Goal: Check status: Check status

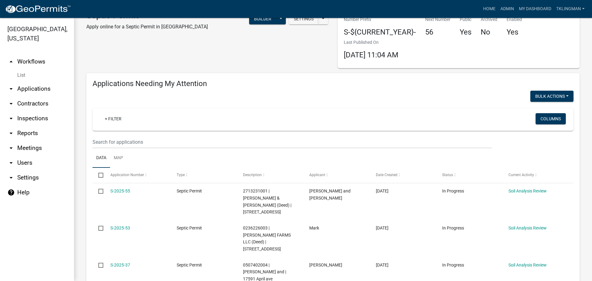
scroll to position [14, 0]
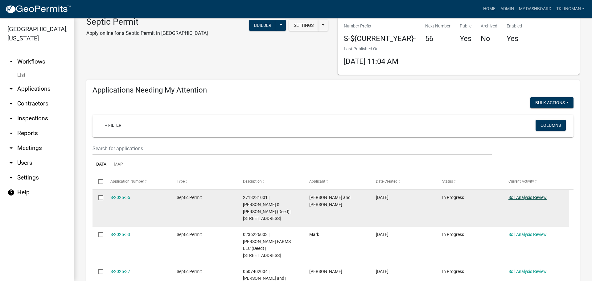
click at [513, 196] on link "Soil Analysis Review" at bounding box center [528, 197] width 38 height 5
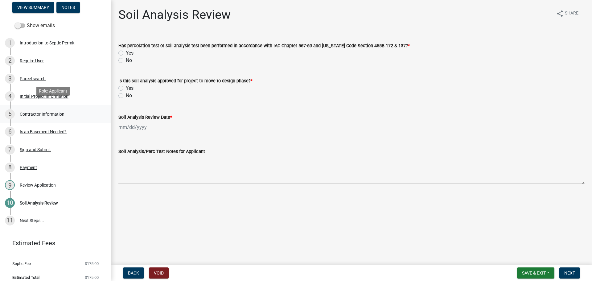
scroll to position [63, 0]
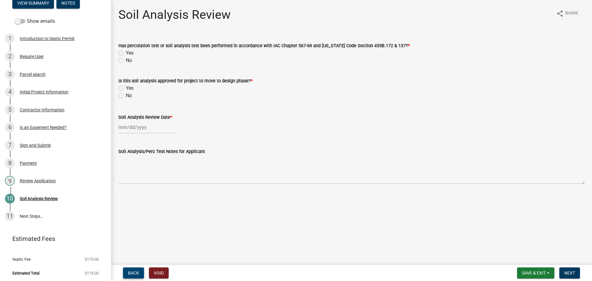
click at [140, 270] on button "Back" at bounding box center [133, 272] width 21 height 11
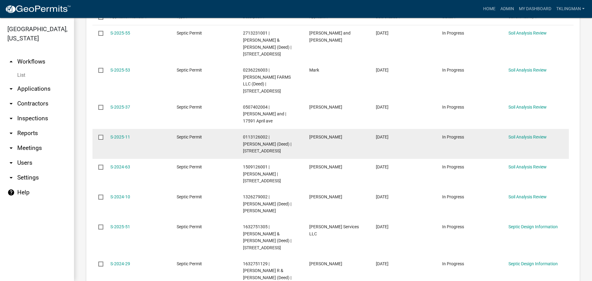
scroll to position [185, 0]
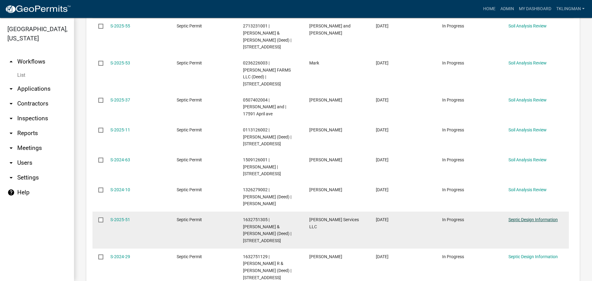
click at [522, 217] on link "Septic Design Information" at bounding box center [533, 219] width 49 height 5
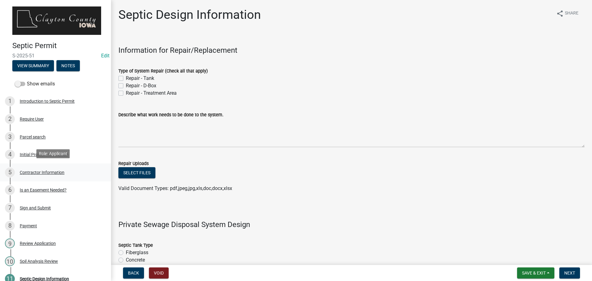
click at [58, 173] on div "5 Contractor Information" at bounding box center [53, 172] width 96 height 10
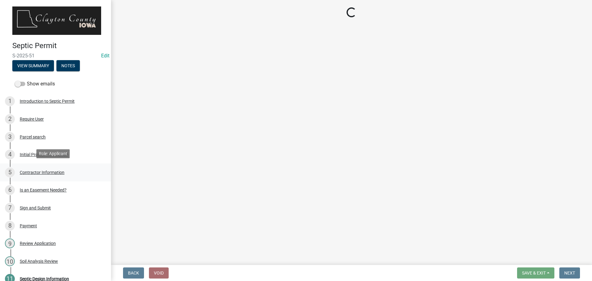
select select "c80f8add-eb44-4023-adf7-27a7891d1409"
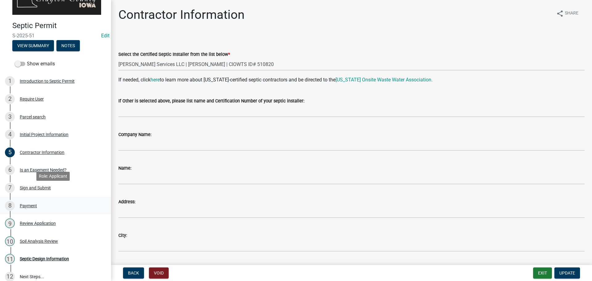
scroll to position [31, 0]
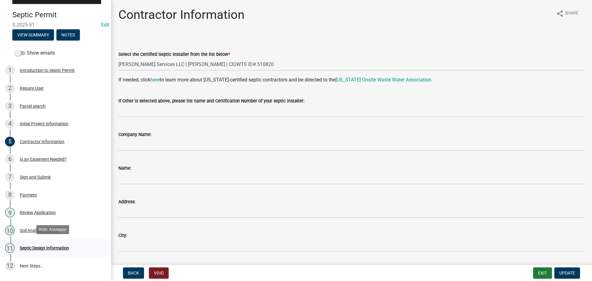
click at [53, 243] on div "11 Septic Design Information" at bounding box center [53, 248] width 96 height 10
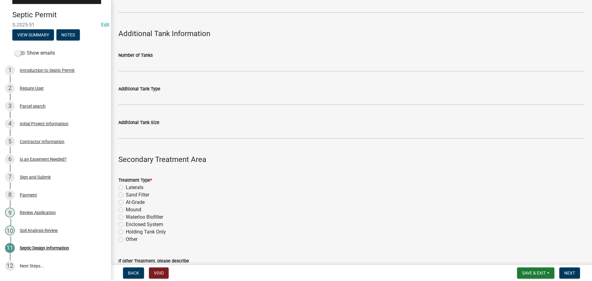
scroll to position [370, 0]
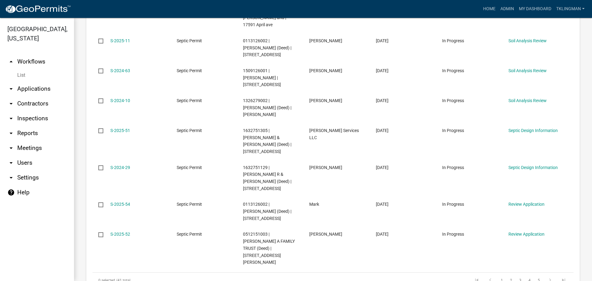
scroll to position [278, 0]
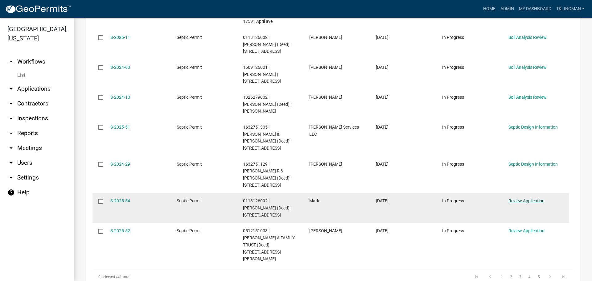
click at [515, 198] on link "Review Application" at bounding box center [527, 200] width 36 height 5
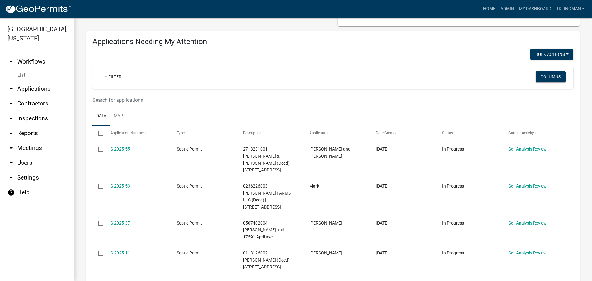
scroll to position [62, 0]
click at [533, 135] on span "Current Activity" at bounding box center [522, 133] width 26 height 4
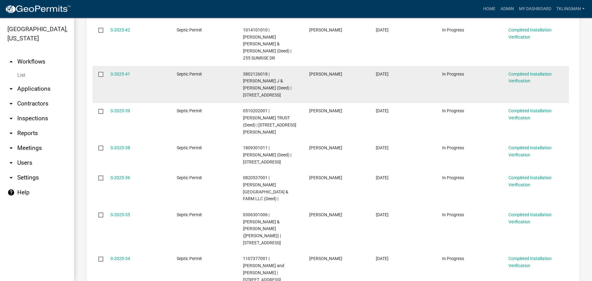
scroll to position [278, 0]
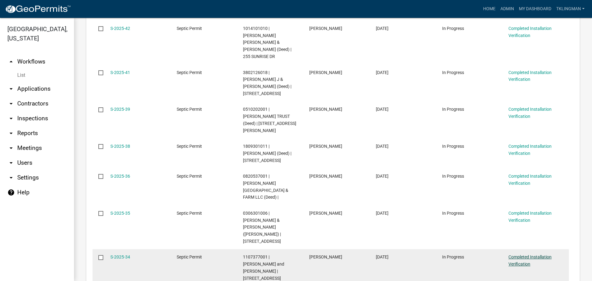
click at [547, 254] on link "Completed Installation Verification" at bounding box center [530, 260] width 43 height 12
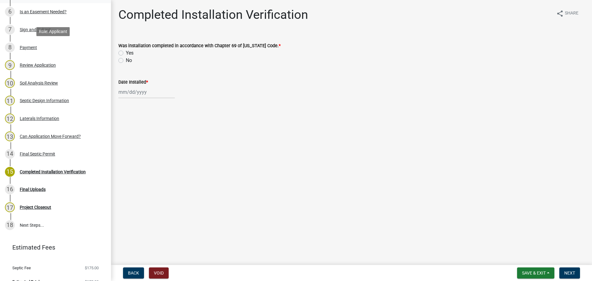
scroll to position [185, 0]
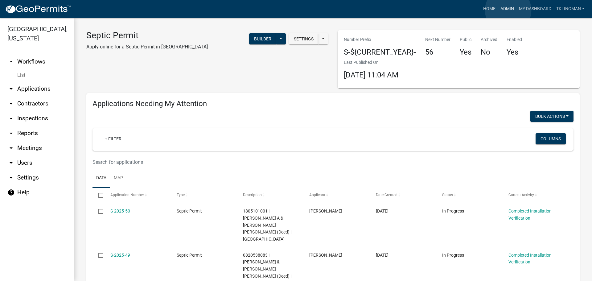
click at [508, 10] on link "Admin" at bounding box center [507, 9] width 19 height 12
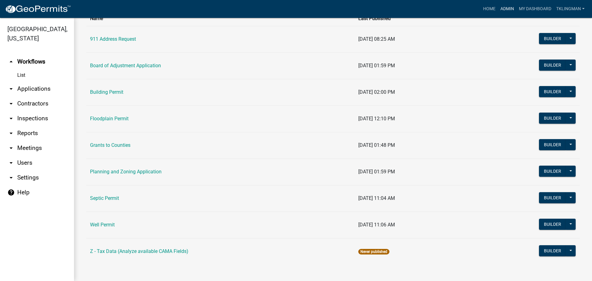
scroll to position [55, 0]
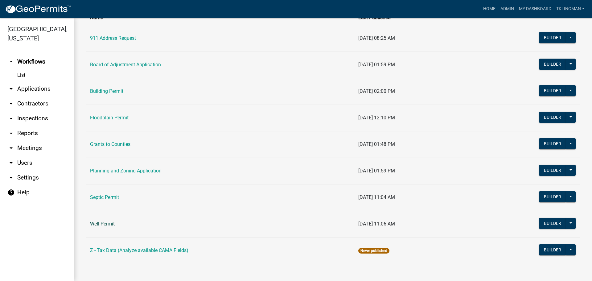
click at [101, 225] on link "Well Permit" at bounding box center [102, 224] width 25 height 6
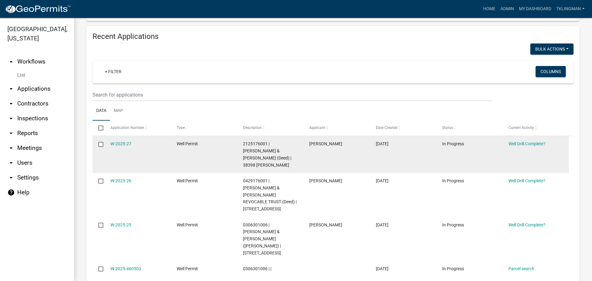
scroll to position [648, 0]
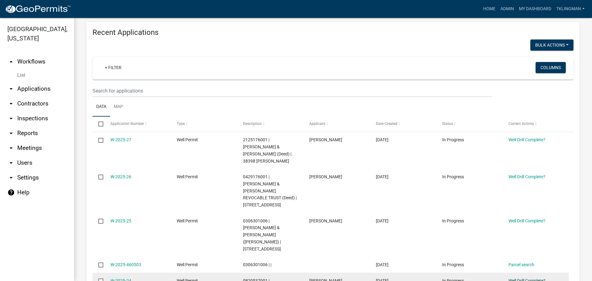
click at [527, 278] on link "Well Drill Complete?" at bounding box center [527, 280] width 37 height 5
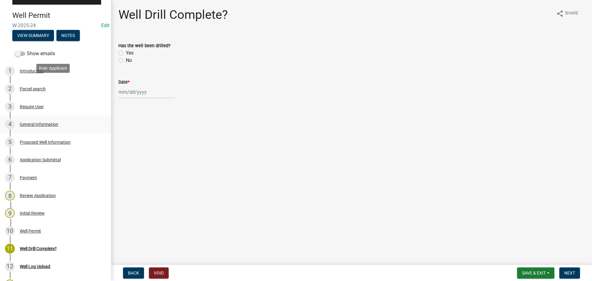
scroll to position [93, 0]
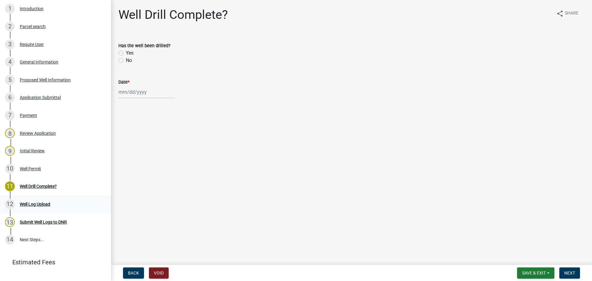
click at [49, 202] on div "Well Log Upload" at bounding box center [35, 204] width 31 height 4
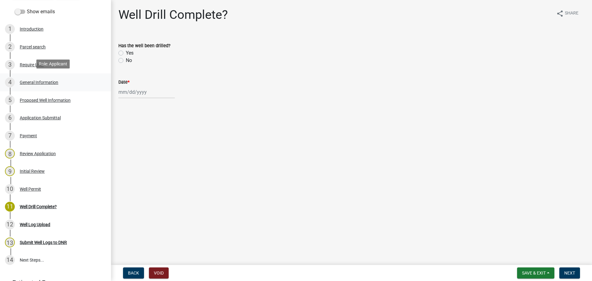
scroll to position [62, 0]
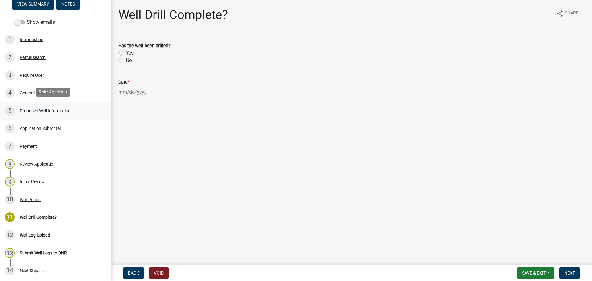
click at [42, 110] on div "Proposed Well Information" at bounding box center [45, 111] width 51 height 4
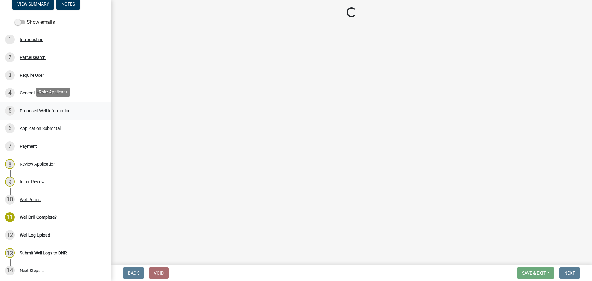
select select "543d3c0e-026f-4ec4-aa14-994034167917"
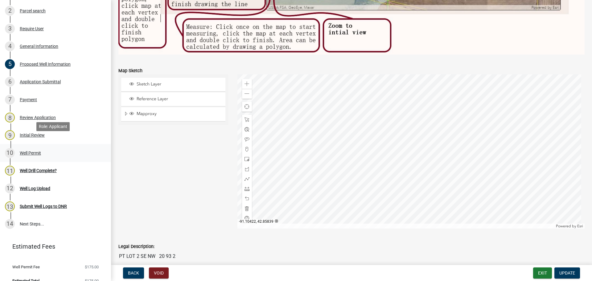
scroll to position [116, 0]
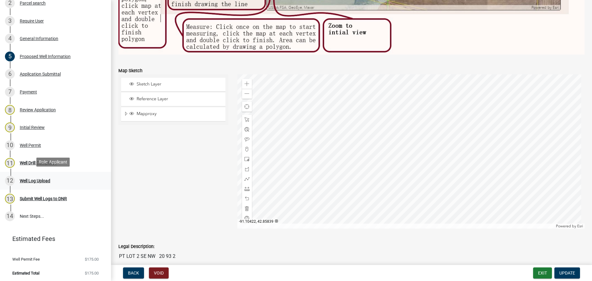
click at [27, 176] on div "12 Well Log Upload" at bounding box center [53, 181] width 96 height 10
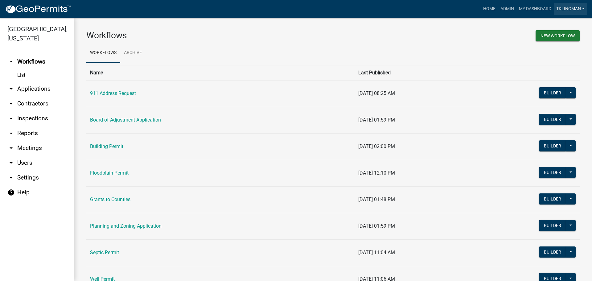
click at [581, 8] on link "tklingman" at bounding box center [570, 9] width 33 height 12
click at [554, 22] on link "Admin" at bounding box center [562, 25] width 49 height 15
click at [509, 9] on link "Admin" at bounding box center [507, 9] width 19 height 12
click at [14, 159] on icon "arrow_drop_down" at bounding box center [10, 162] width 7 height 7
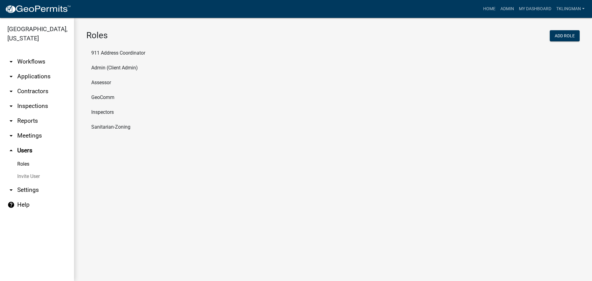
click at [35, 170] on link "Invite User" at bounding box center [37, 176] width 74 height 12
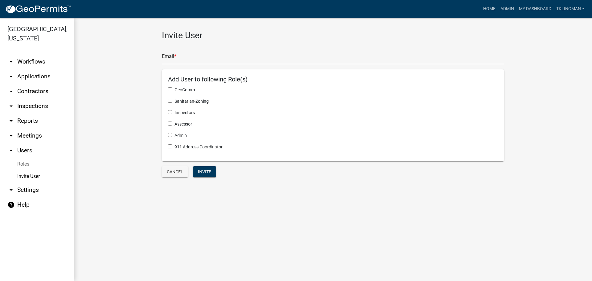
click at [31, 183] on link "arrow_drop_down Settings" at bounding box center [37, 190] width 74 height 15
select select "IA"
select select "Central Standard Time"
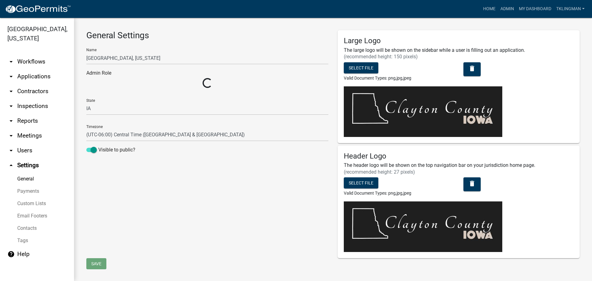
select select "fa617751-a38a-46eb-8a9a-e44f4c329f7f"
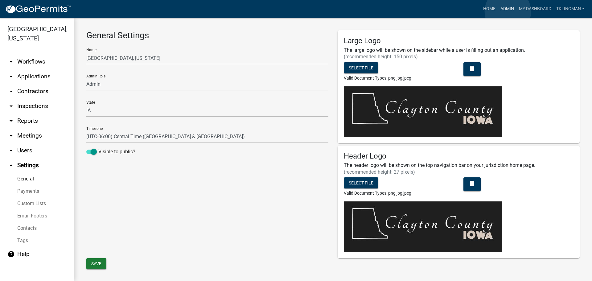
click at [508, 11] on link "Admin" at bounding box center [507, 9] width 19 height 12
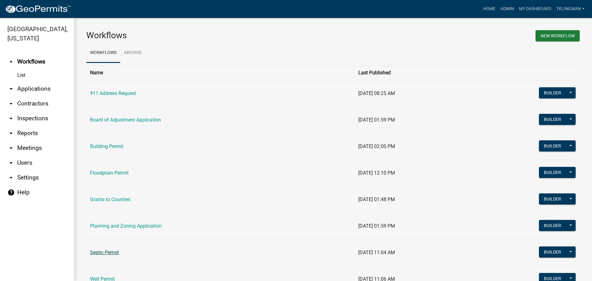
click at [110, 254] on link "Septic Permit" at bounding box center [104, 253] width 29 height 6
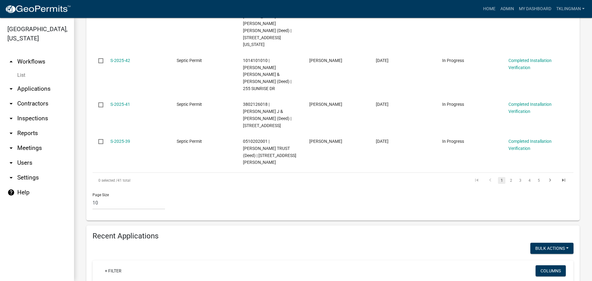
scroll to position [432, 0]
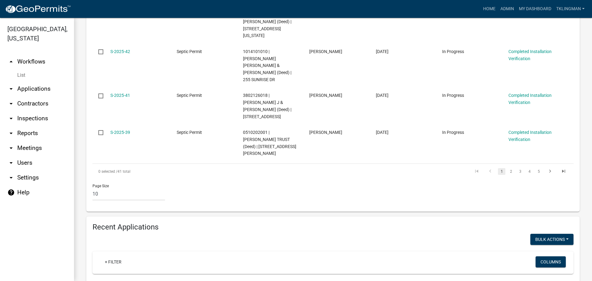
scroll to position [443, 0]
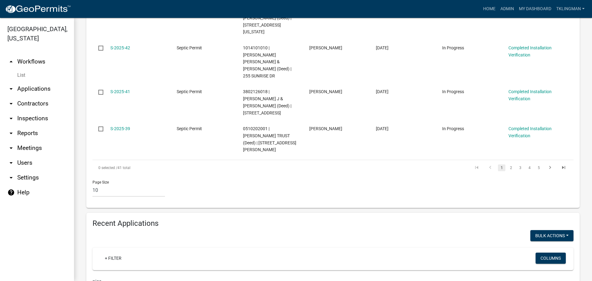
drag, startPoint x: 120, startPoint y: 192, endPoint x: 5, endPoint y: 191, distance: 114.4
click at [5, 191] on div "Clayton County, Iowa arrow_drop_up Workflows List arrow_drop_down Applications …" at bounding box center [296, 149] width 592 height 263
type input "o"
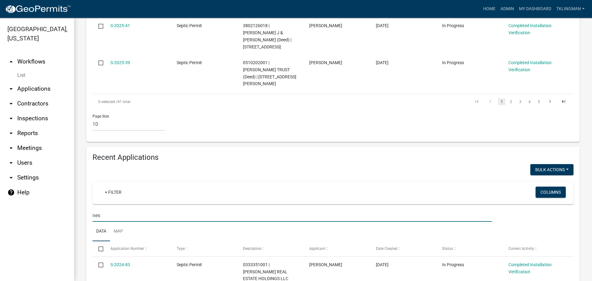
scroll to position [510, 0]
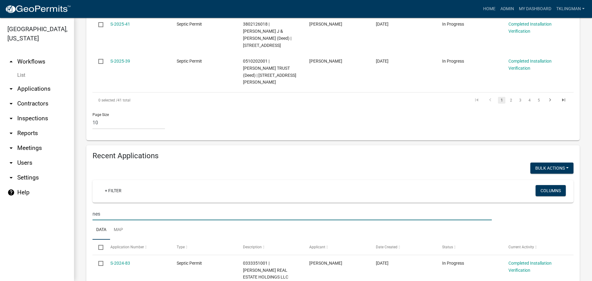
drag, startPoint x: 109, startPoint y: 122, endPoint x: 12, endPoint y: 107, distance: 97.6
click at [26, 113] on div "Clayton County, Iowa arrow_drop_up Workflows List arrow_drop_down Applications …" at bounding box center [296, 149] width 592 height 263
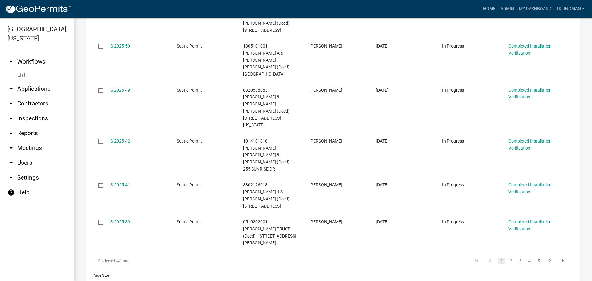
scroll to position [442, 0]
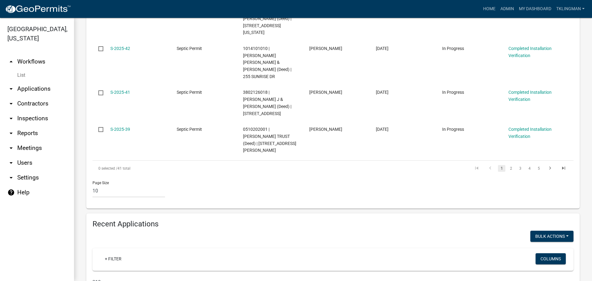
drag, startPoint x: 129, startPoint y: 190, endPoint x: 15, endPoint y: 183, distance: 113.7
click at [18, 182] on div "Clayton County, Iowa arrow_drop_up Workflows List arrow_drop_down Applications …" at bounding box center [296, 149] width 592 height 263
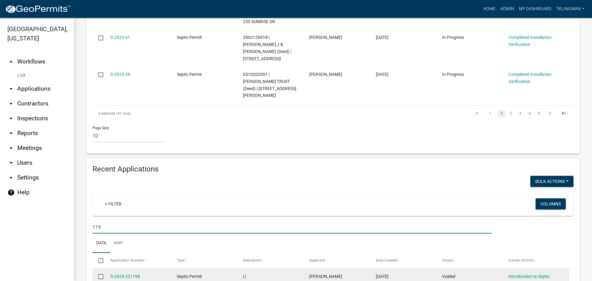
scroll to position [498, 0]
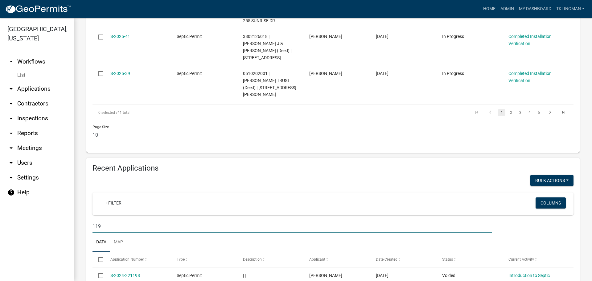
drag, startPoint x: 118, startPoint y: 136, endPoint x: -4, endPoint y: 133, distance: 122.5
click at [0, 133] on html "Internet Explorer does NOT work with GeoPermits. Get a new browser for more sec…" at bounding box center [296, 140] width 592 height 281
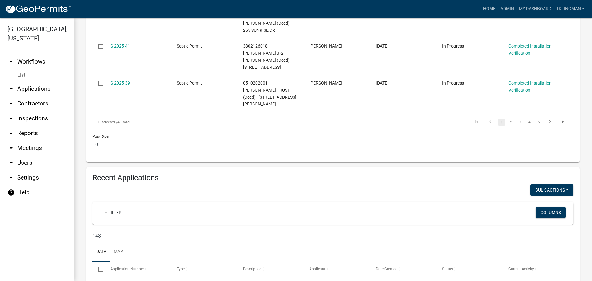
scroll to position [488, 0]
drag, startPoint x: 106, startPoint y: 145, endPoint x: 2, endPoint y: 148, distance: 104.3
click at [19, 149] on div "Clayton County, Iowa arrow_drop_up Workflows List arrow_drop_down Applications …" at bounding box center [296, 149] width 592 height 263
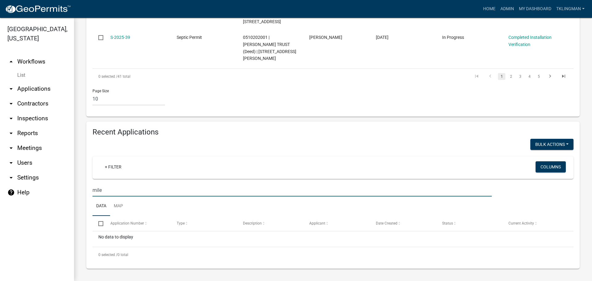
scroll to position [443, 0]
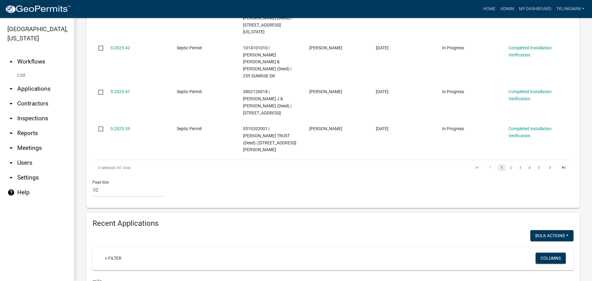
drag, startPoint x: 122, startPoint y: 192, endPoint x: 0, endPoint y: 188, distance: 121.6
click at [8, 191] on div "Clayton County, Iowa arrow_drop_up Workflows List arrow_drop_down Applications …" at bounding box center [296, 149] width 592 height 263
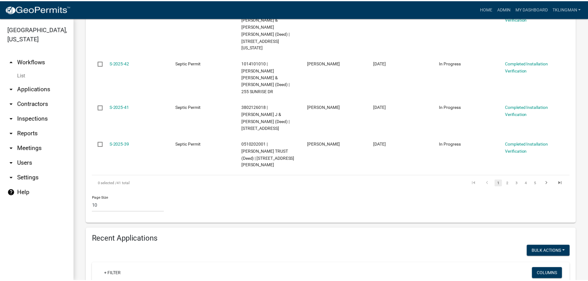
scroll to position [459, 0]
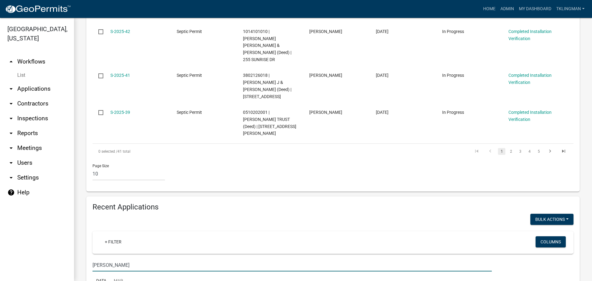
type input "evans"
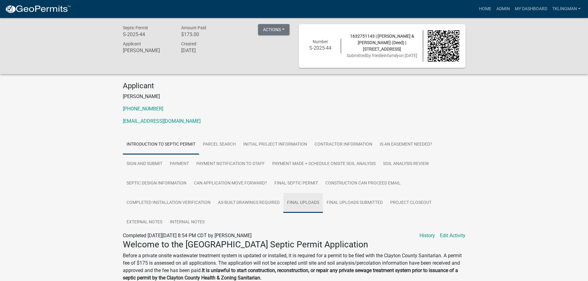
click at [306, 202] on link "Final Uploads" at bounding box center [302, 203] width 39 height 20
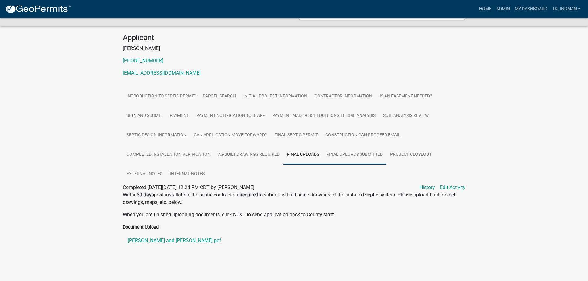
scroll to position [48, 0]
click at [169, 241] on link "Jeff and Julie Evans.pdf" at bounding box center [294, 240] width 342 height 15
click at [363, 152] on link "Final Uploads Submitted" at bounding box center [355, 155] width 64 height 20
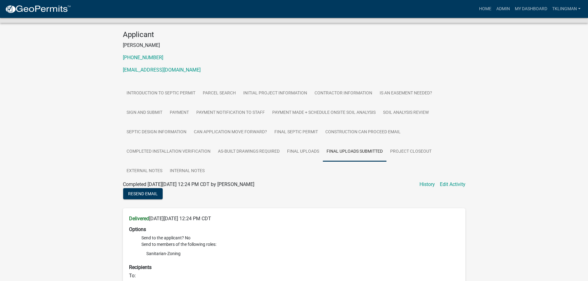
scroll to position [47, 0]
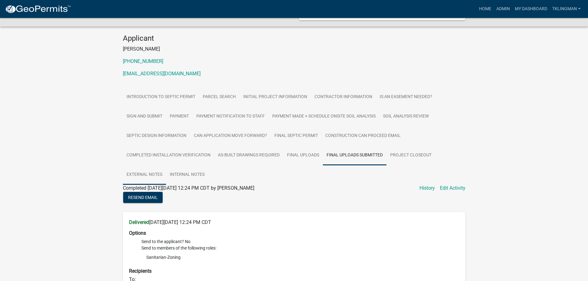
click at [149, 176] on link "External Notes" at bounding box center [144, 175] width 43 height 20
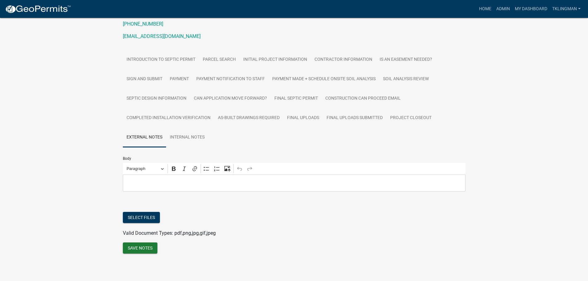
scroll to position [85, 0]
click at [197, 227] on ul at bounding box center [294, 227] width 342 height 5
click at [146, 217] on button "Select files" at bounding box center [141, 217] width 37 height 11
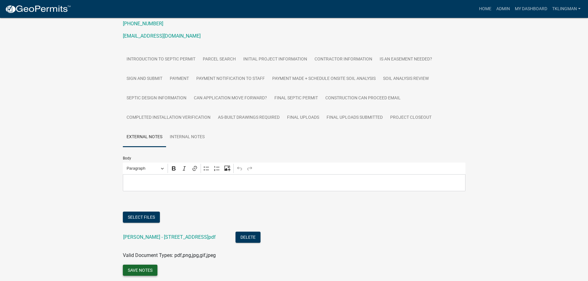
click at [148, 270] on button "Save Notes" at bounding box center [140, 270] width 35 height 11
click at [140, 272] on button "Save Notes" at bounding box center [140, 270] width 35 height 11
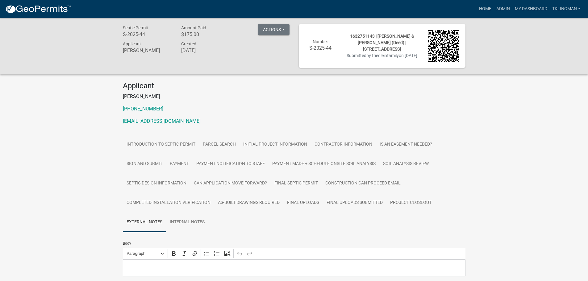
scroll to position [108, 0]
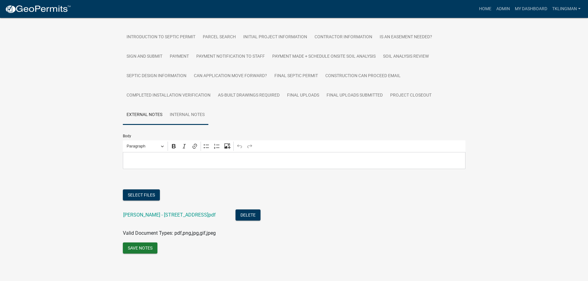
click at [194, 115] on link "Internal Notes" at bounding box center [187, 115] width 42 height 20
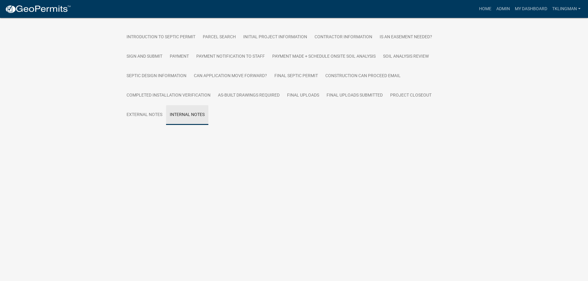
scroll to position [85, 0]
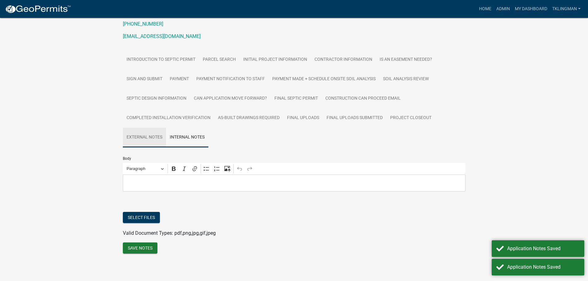
click at [156, 134] on link "External Notes" at bounding box center [144, 138] width 43 height 20
